Goal: Transaction & Acquisition: Purchase product/service

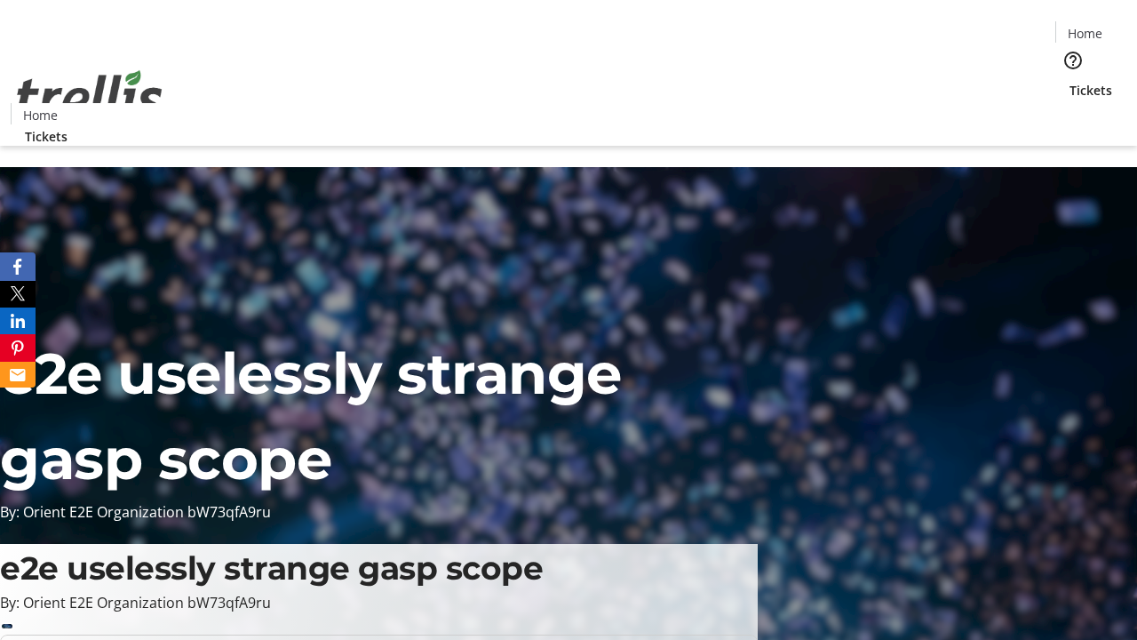
click at [1070, 81] on span "Tickets" at bounding box center [1091, 90] width 43 height 19
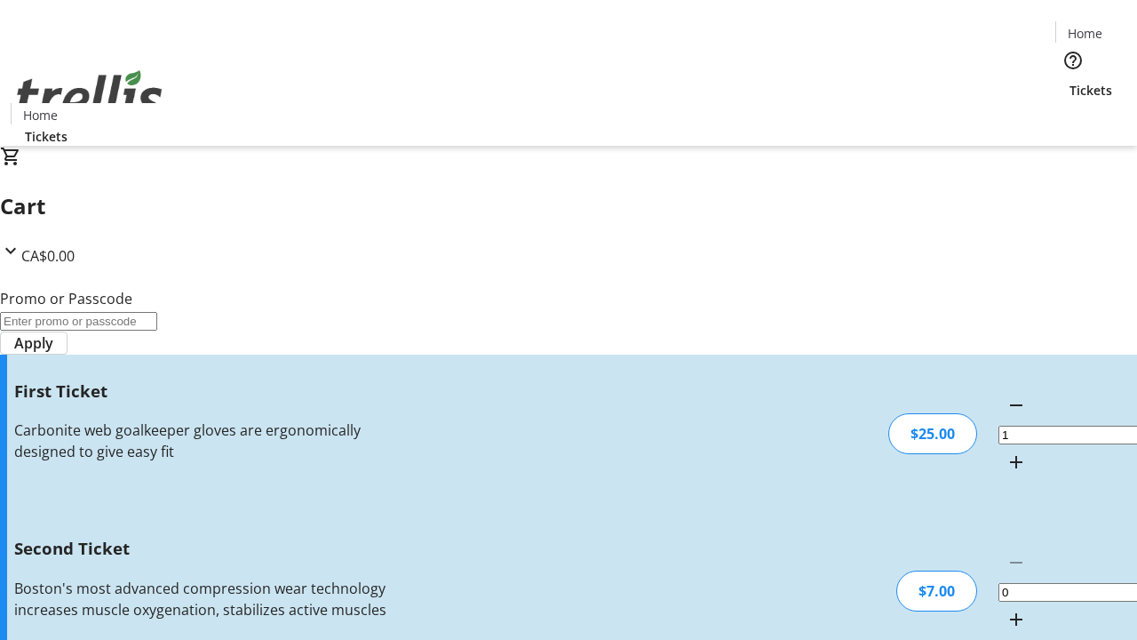
click at [1006, 609] on mat-icon "Increment by one" at bounding box center [1016, 619] width 21 height 21
type input "2"
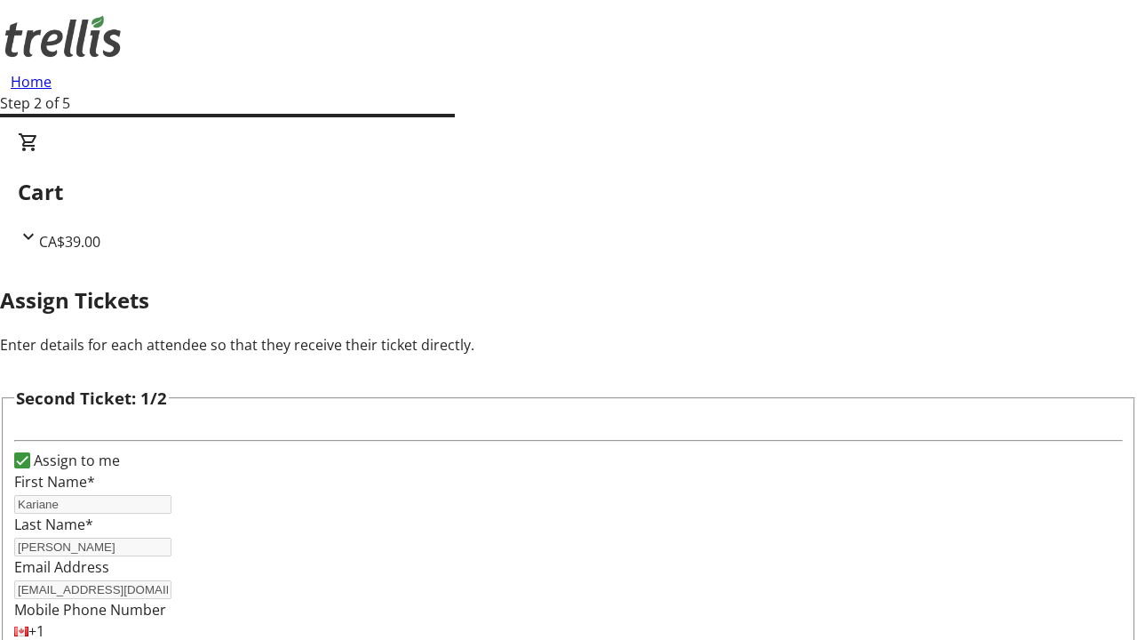
scroll to position [291, 0]
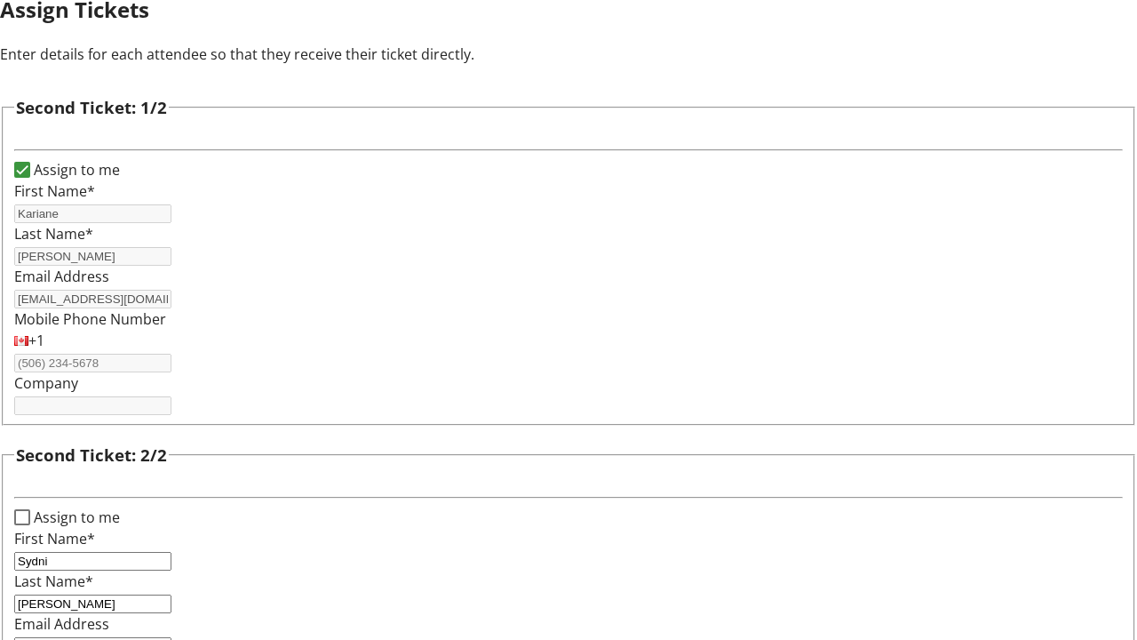
type input "[EMAIL_ADDRESS][PERSON_NAME][DOMAIN_NAME]"
